Goal: Check status: Check status

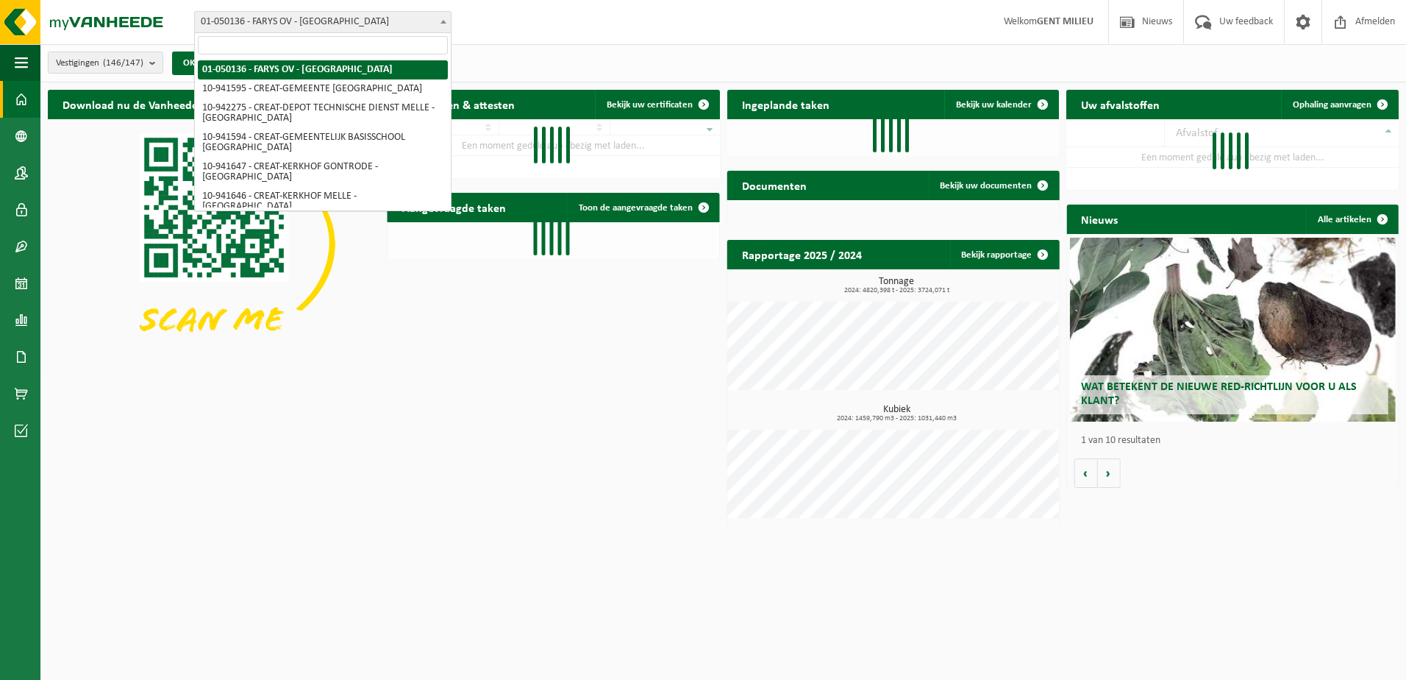
click at [308, 18] on span "01-050136 - FARYS OV - [GEOGRAPHIC_DATA]" at bounding box center [323, 22] width 256 height 21
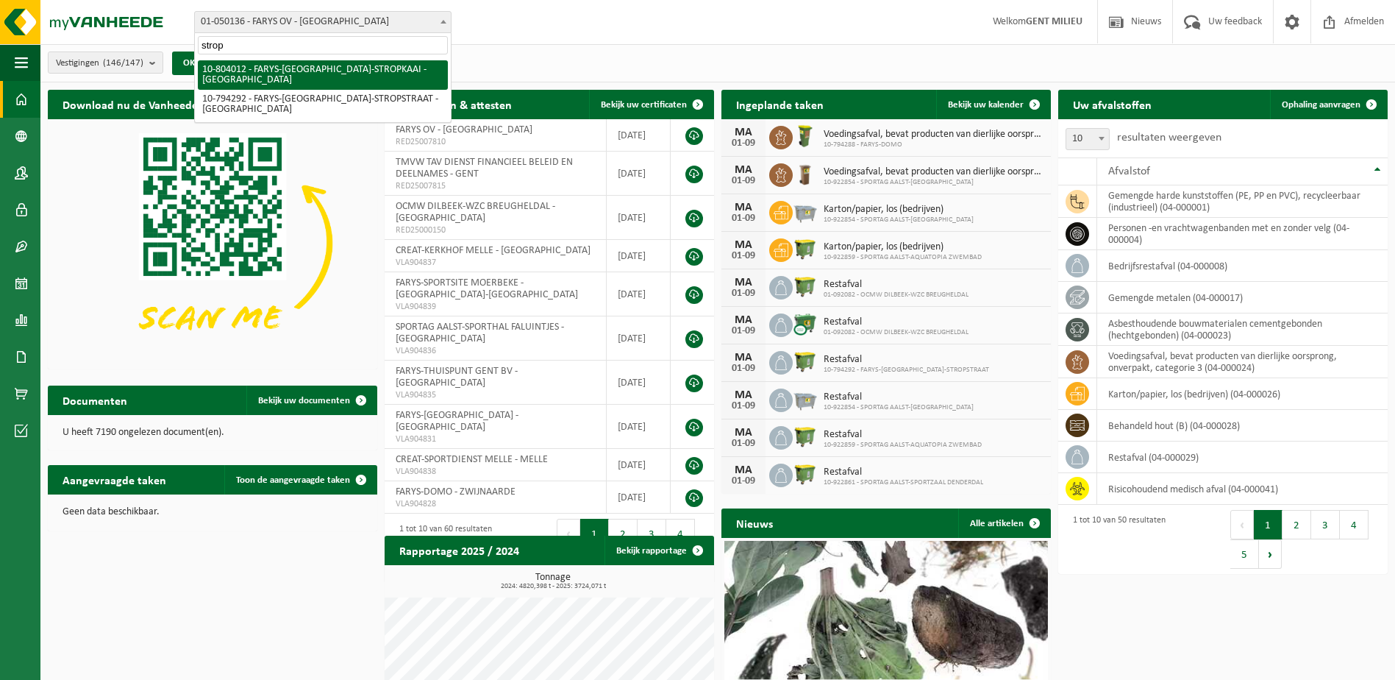
type input "strop"
select select "34324"
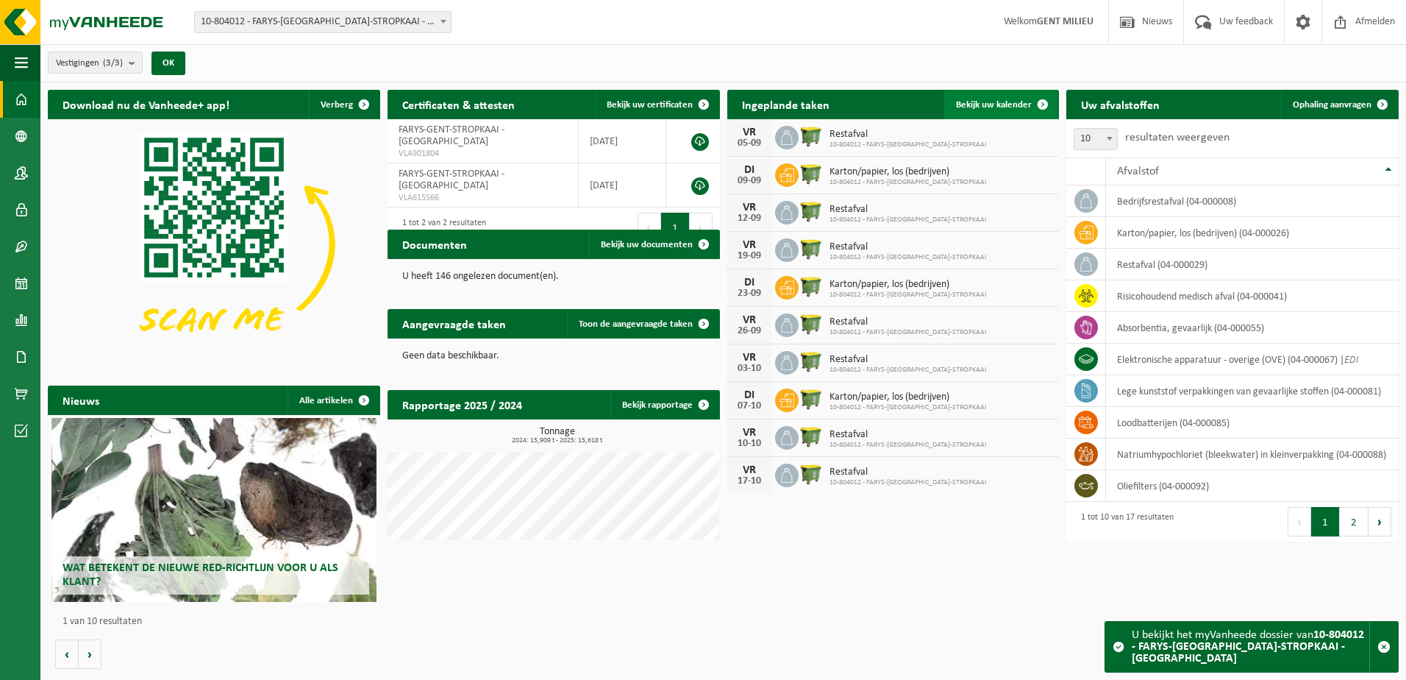
click at [1011, 104] on span "Bekijk uw kalender" at bounding box center [994, 105] width 76 height 10
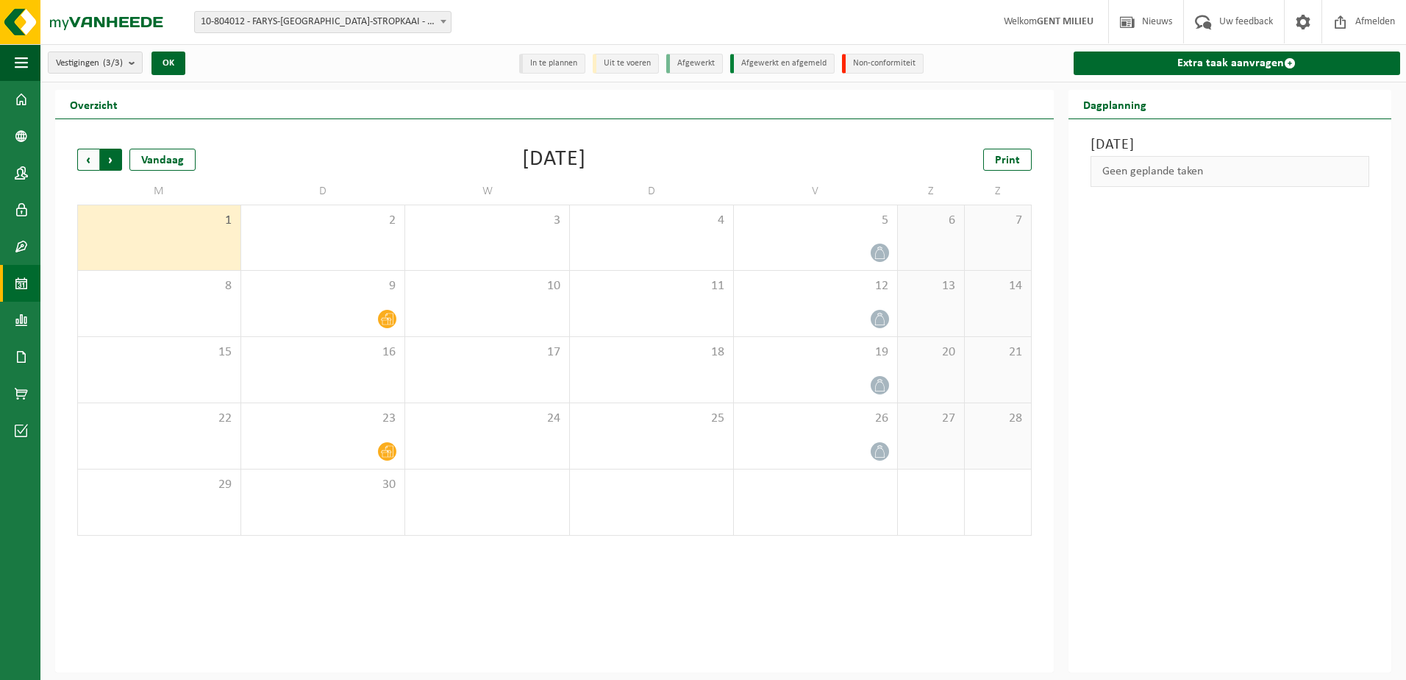
click at [90, 163] on span "Vorige" at bounding box center [88, 160] width 22 height 22
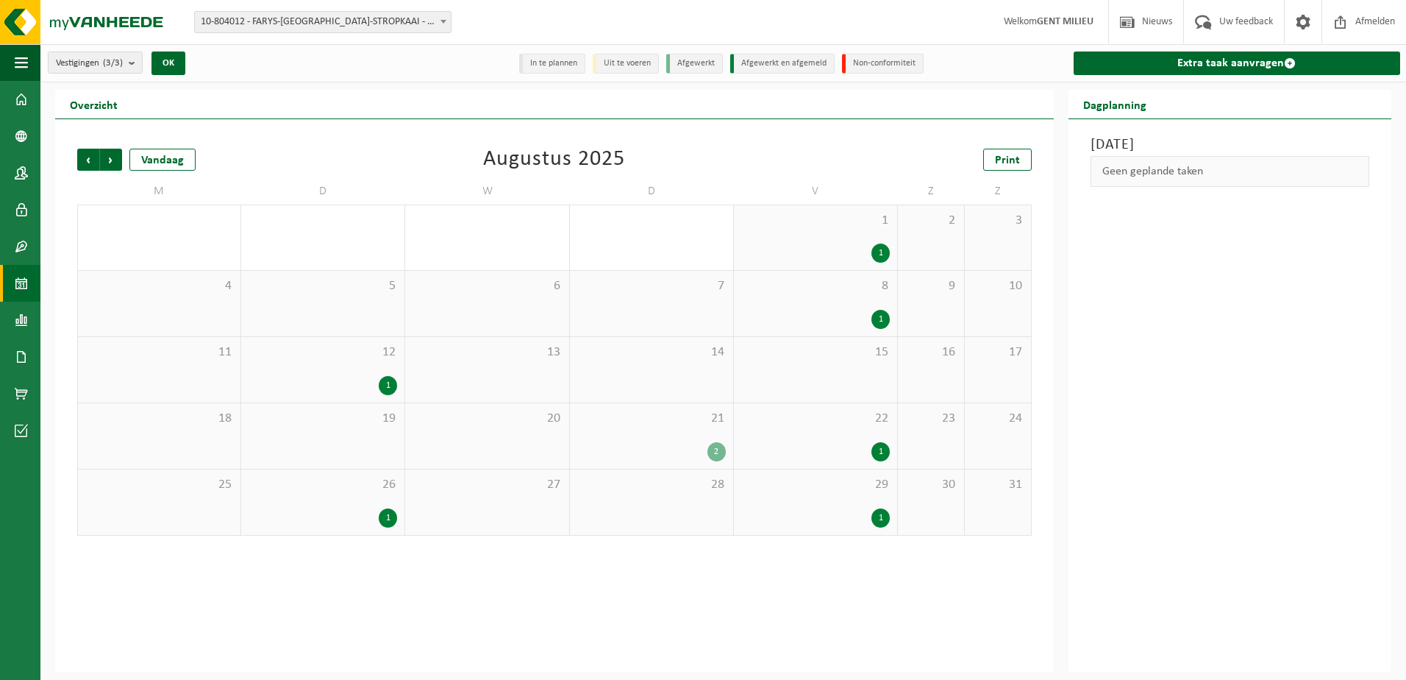
click at [713, 452] on div "2" at bounding box center [716, 451] width 18 height 19
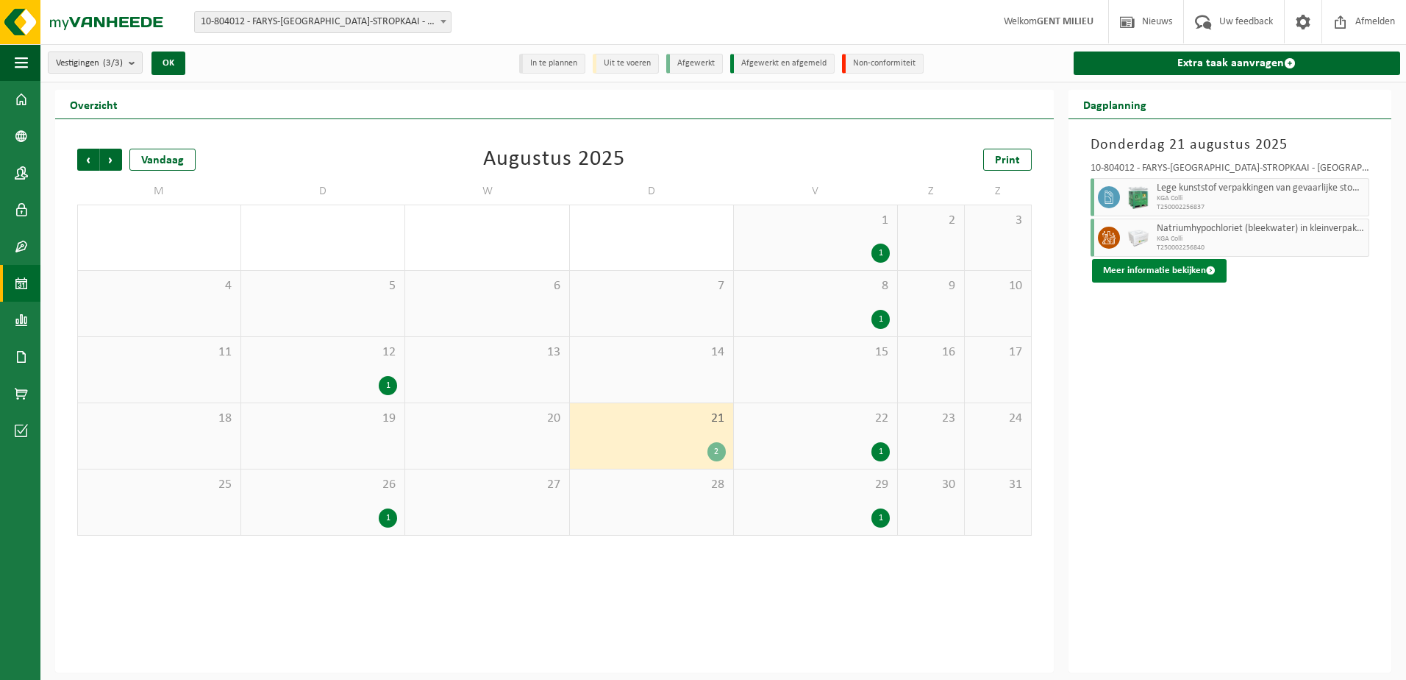
click at [1174, 264] on button "Meer informatie bekijken" at bounding box center [1159, 271] width 135 height 24
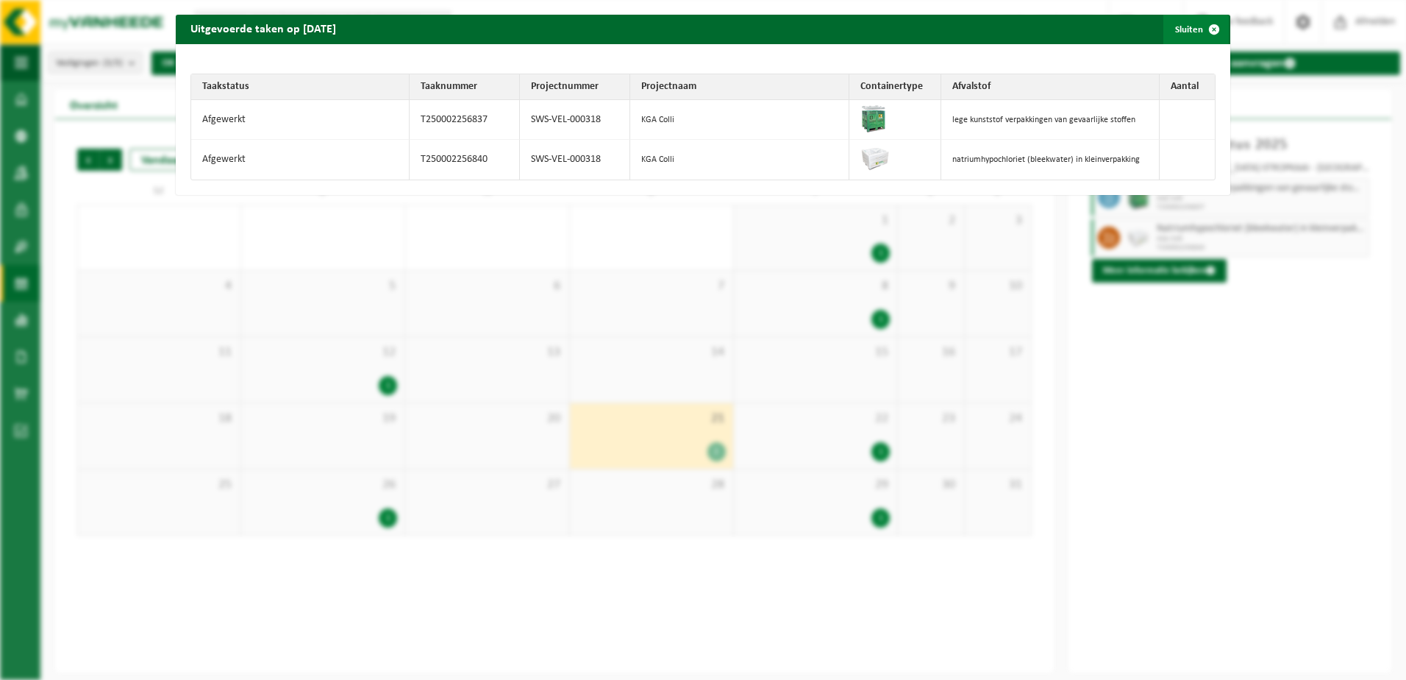
click at [1205, 35] on span "button" at bounding box center [1213, 29] width 29 height 29
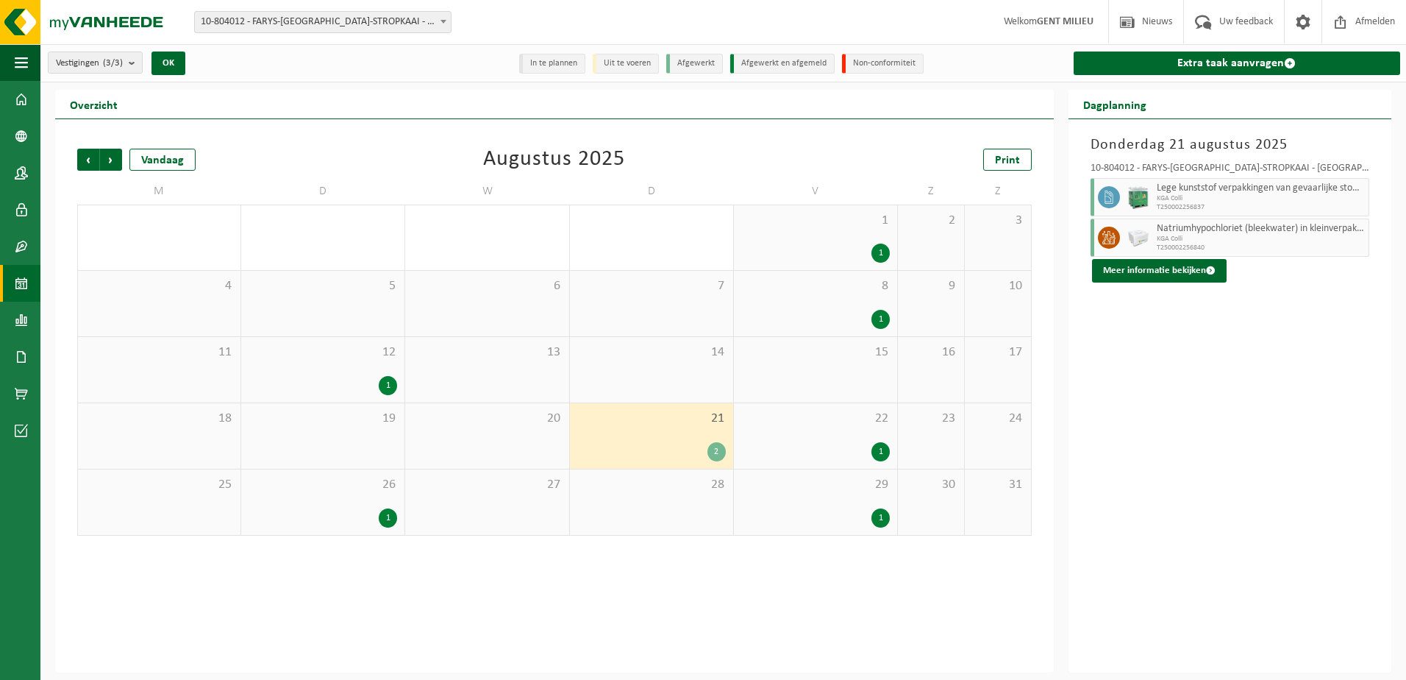
click at [876, 446] on div "1" at bounding box center [880, 451] width 18 height 19
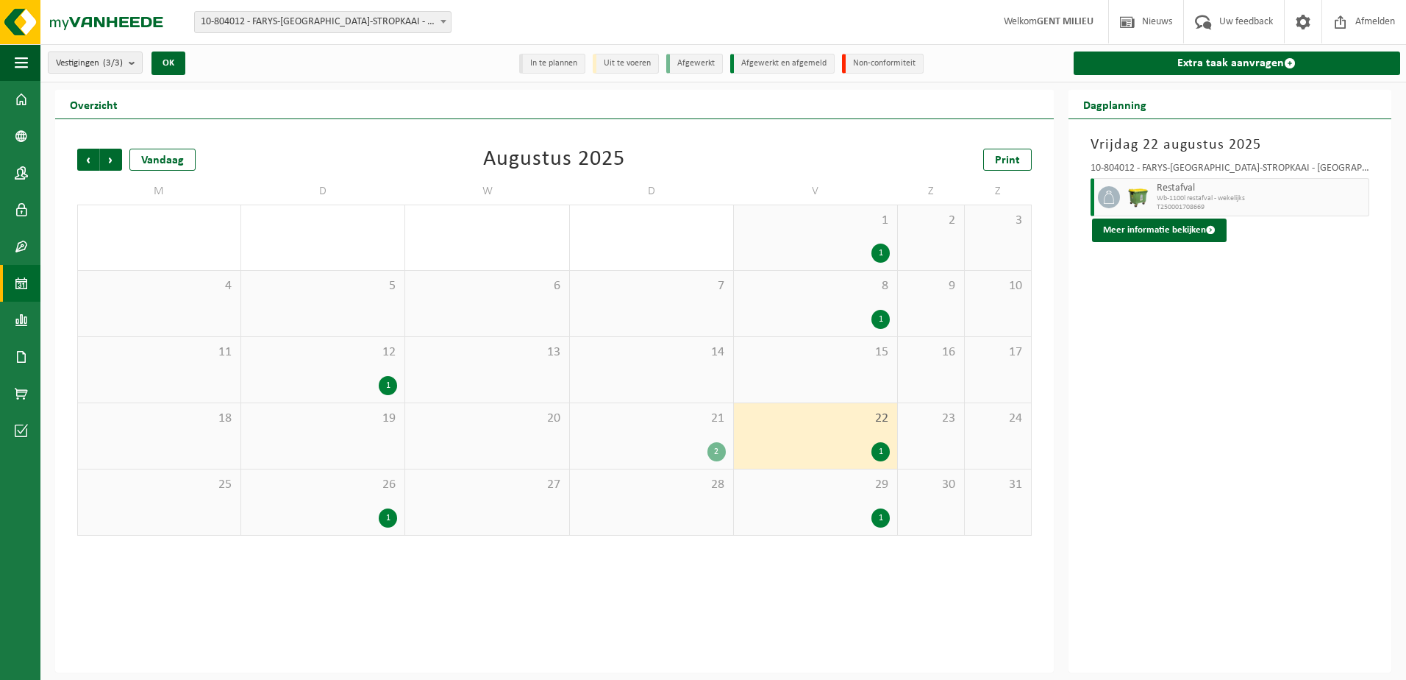
click at [392, 506] on div "26 1" at bounding box center [322, 501] width 163 height 65
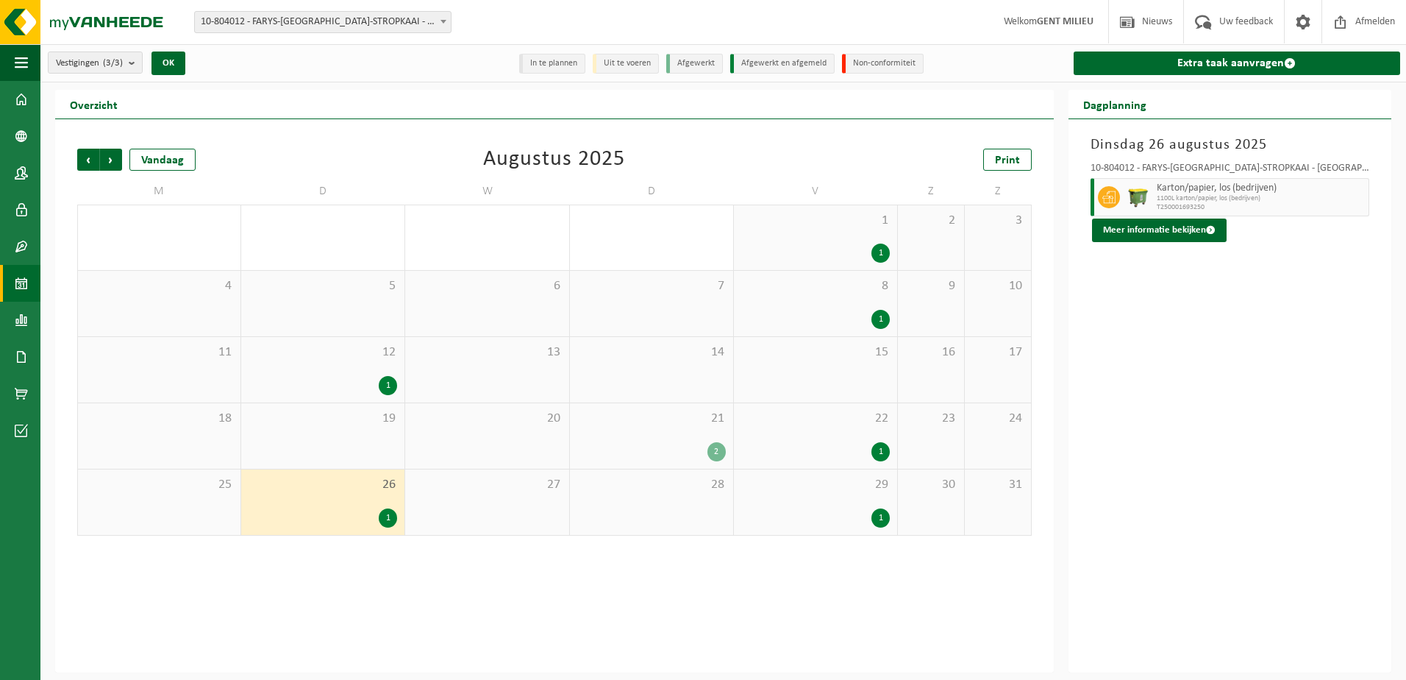
click at [869, 520] on div "1" at bounding box center [815, 517] width 149 height 19
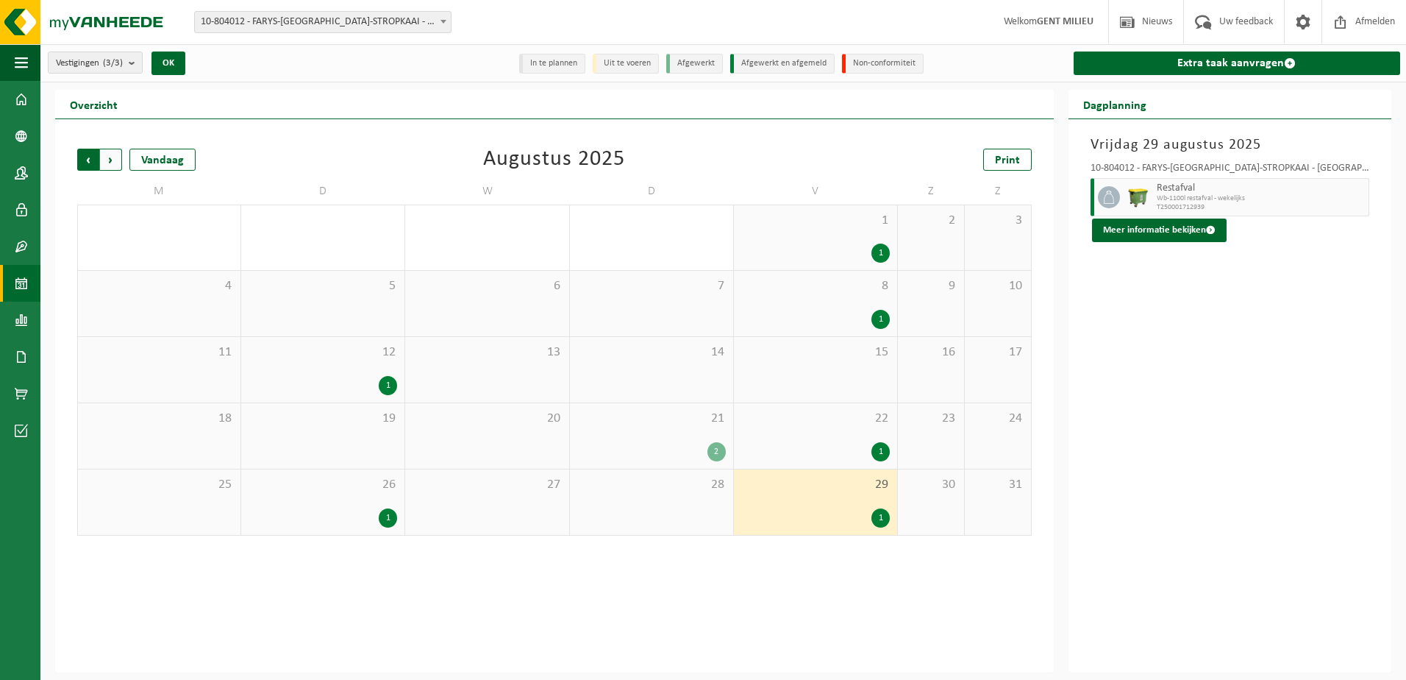
click at [112, 154] on span "Volgende" at bounding box center [111, 160] width 22 height 22
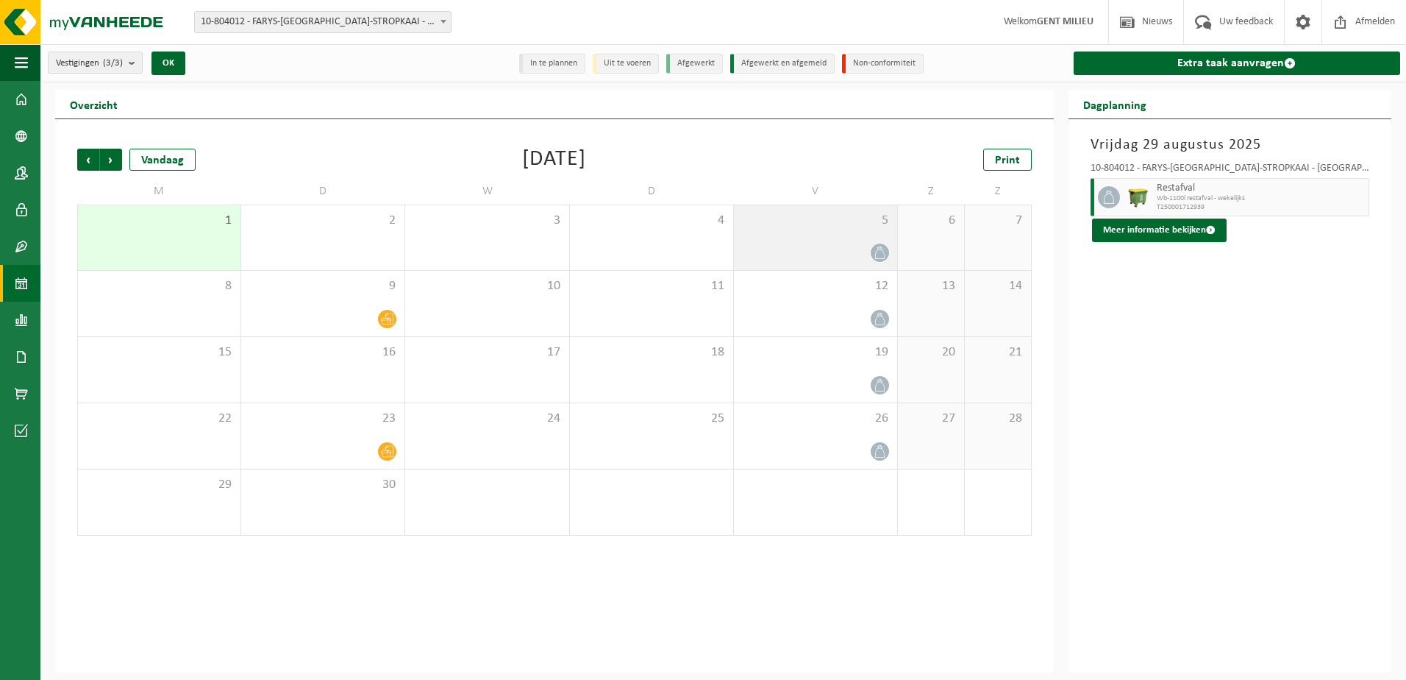
click at [886, 245] on span at bounding box center [880, 252] width 18 height 18
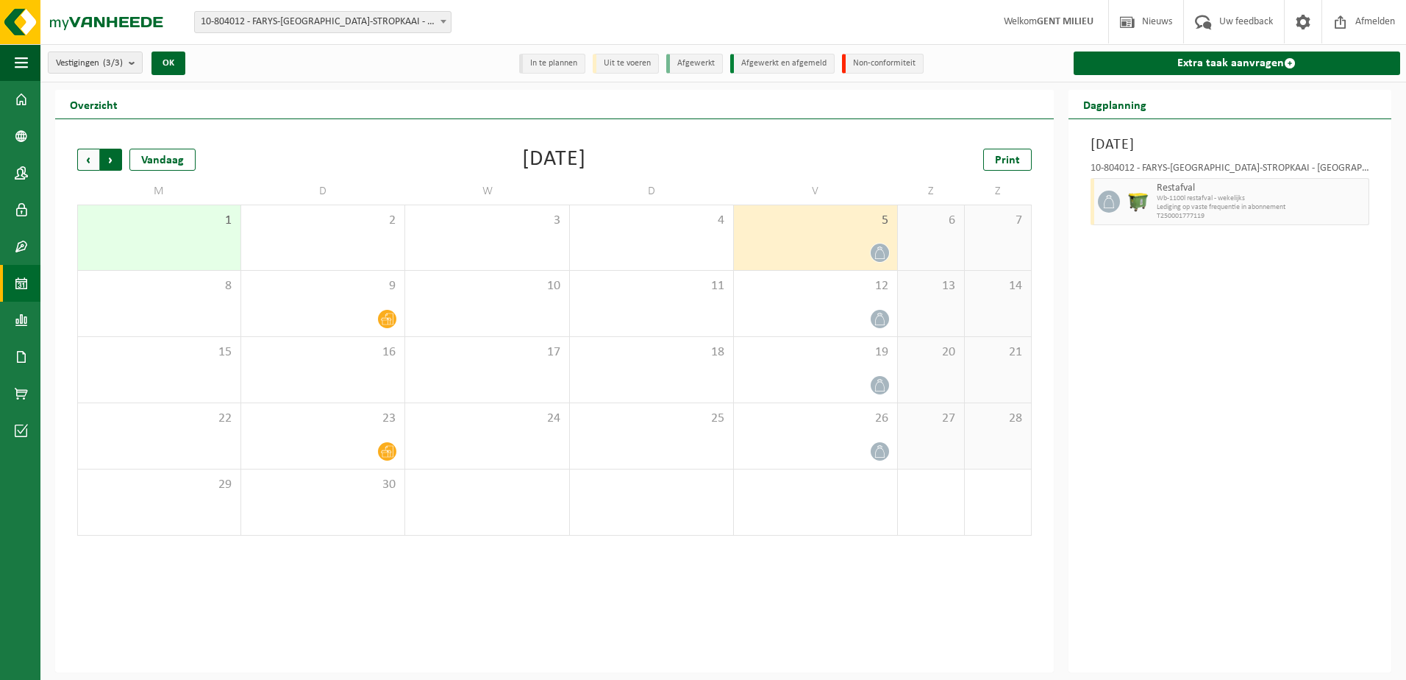
click at [88, 161] on span "Vorige" at bounding box center [88, 160] width 22 height 22
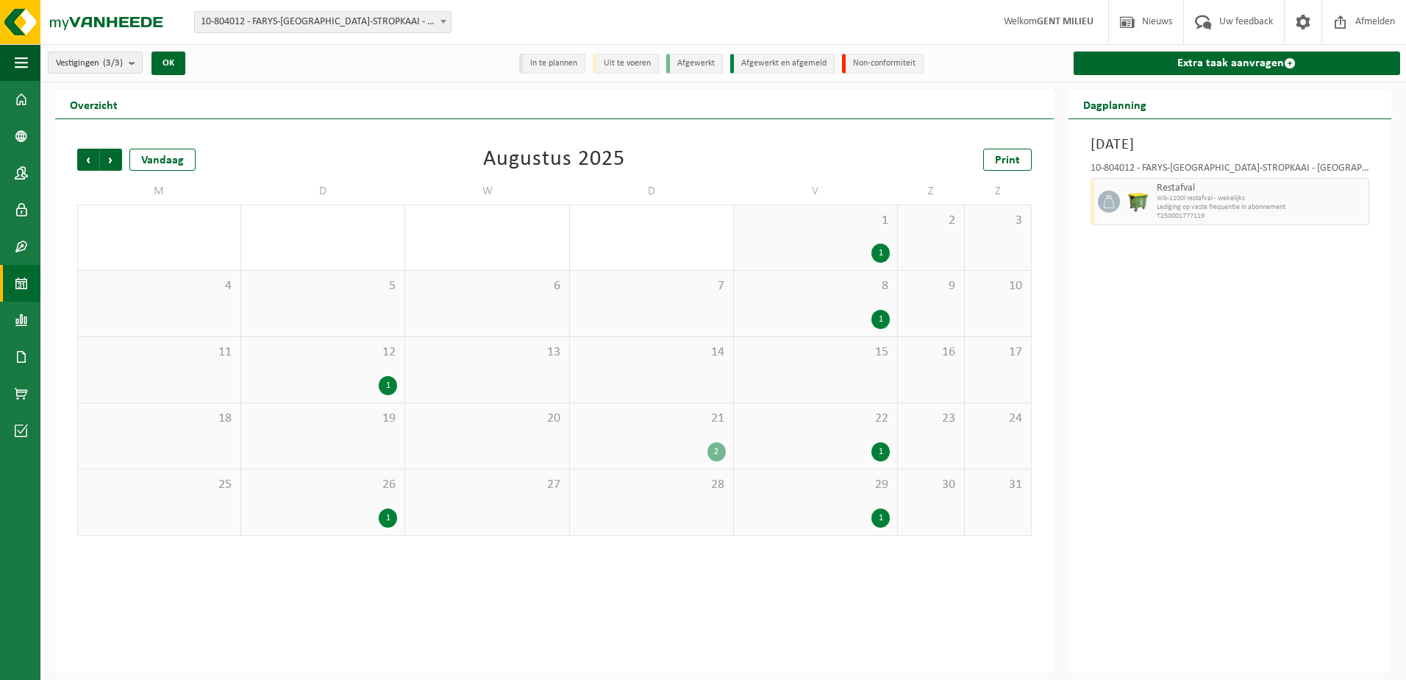
click at [385, 374] on div "12 1" at bounding box center [322, 369] width 163 height 65
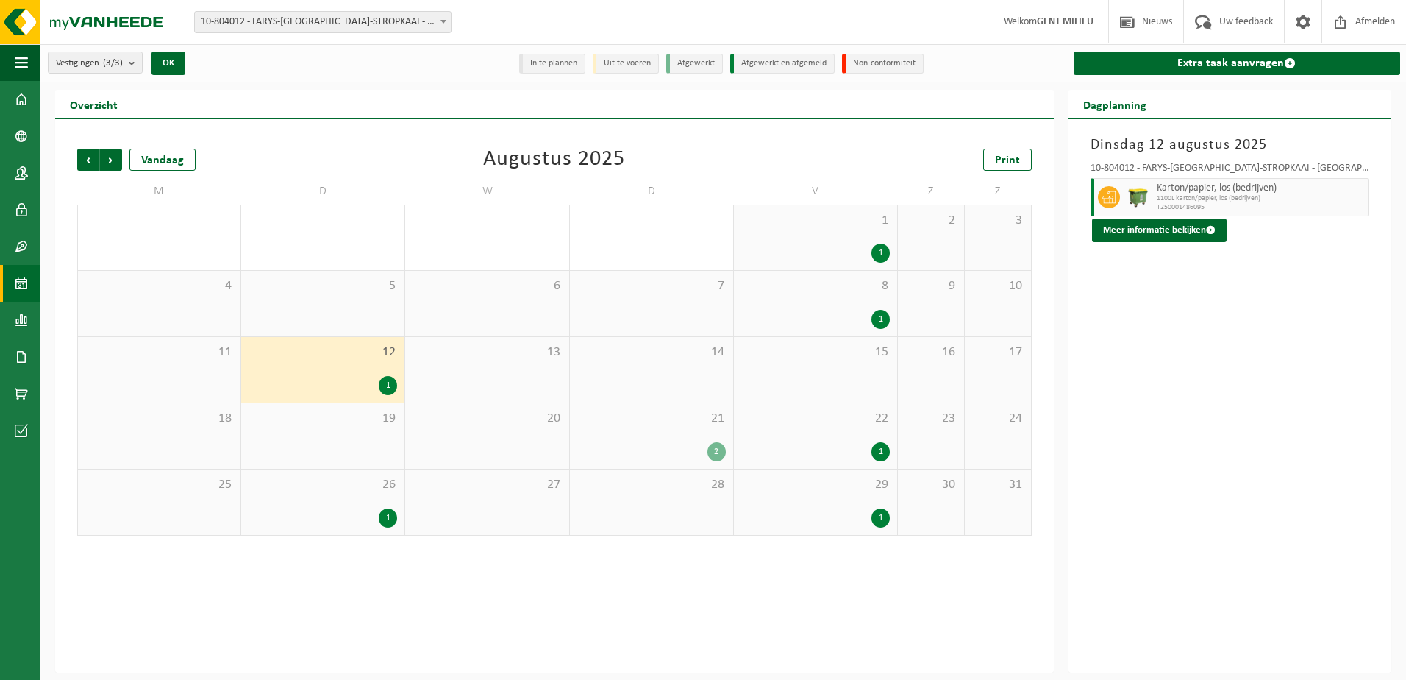
click at [880, 310] on div "1" at bounding box center [880, 319] width 18 height 19
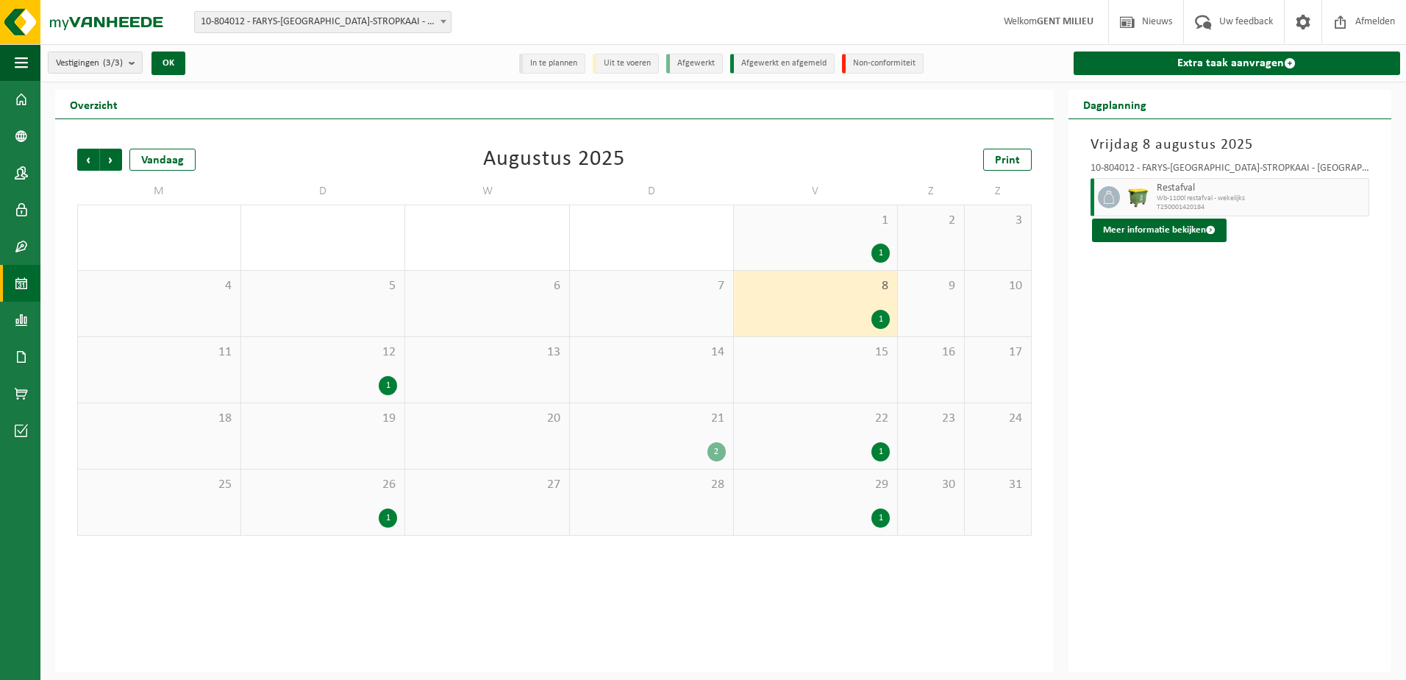
click at [874, 254] on div "1" at bounding box center [880, 252] width 18 height 19
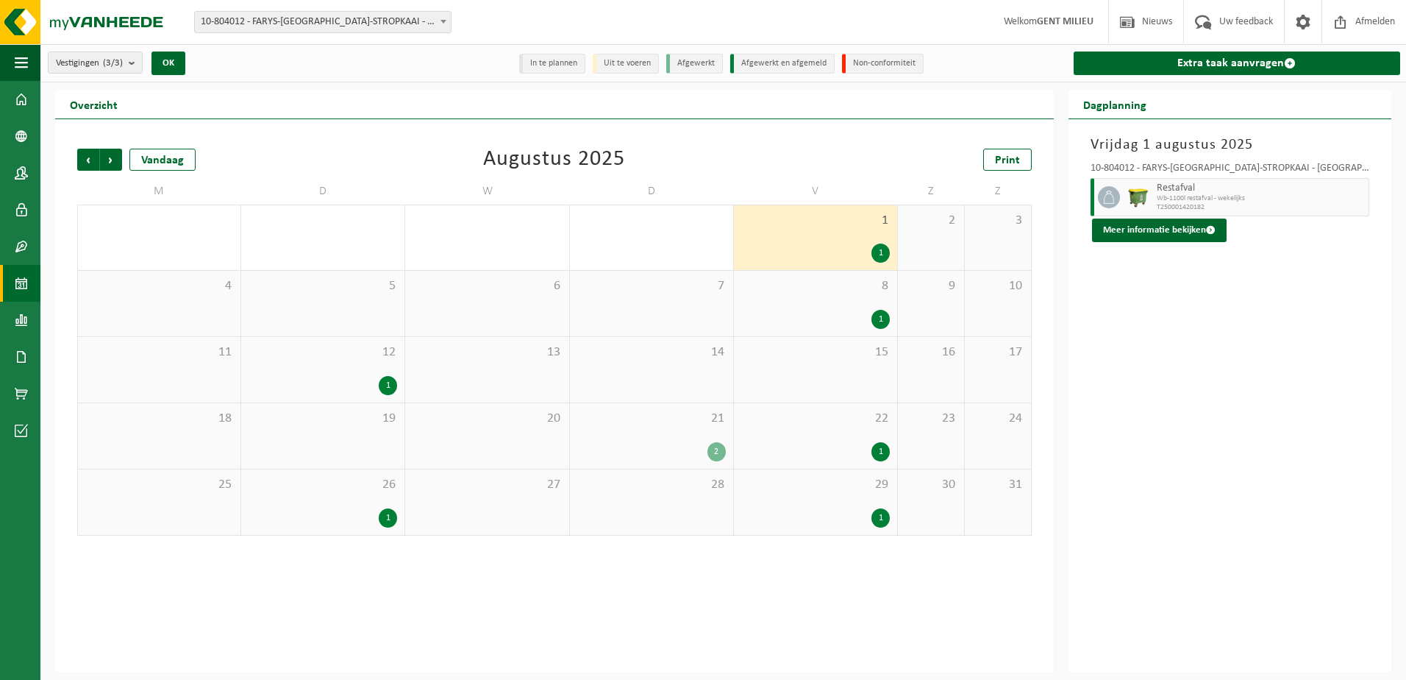
click at [688, 452] on div "2" at bounding box center [651, 451] width 149 height 19
